Goal: Unclear

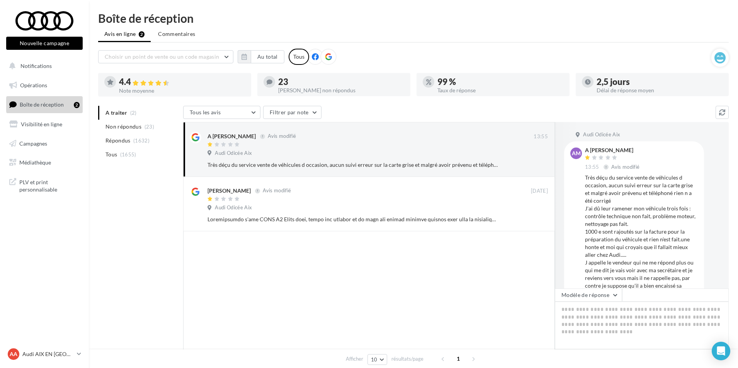
click at [296, 253] on div at bounding box center [369, 300] width 372 height 138
click at [307, 163] on div "Très déçu du service vente de véhicules d occasion, aucun suivi erreur sur la c…" at bounding box center [352, 165] width 290 height 8
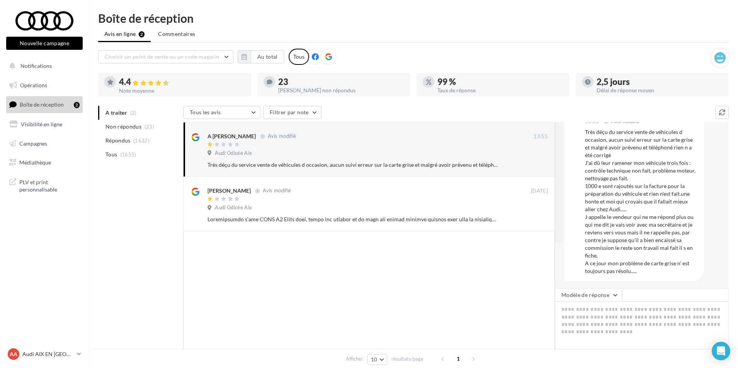
scroll to position [47, 0]
